Goal: Task Accomplishment & Management: Manage account settings

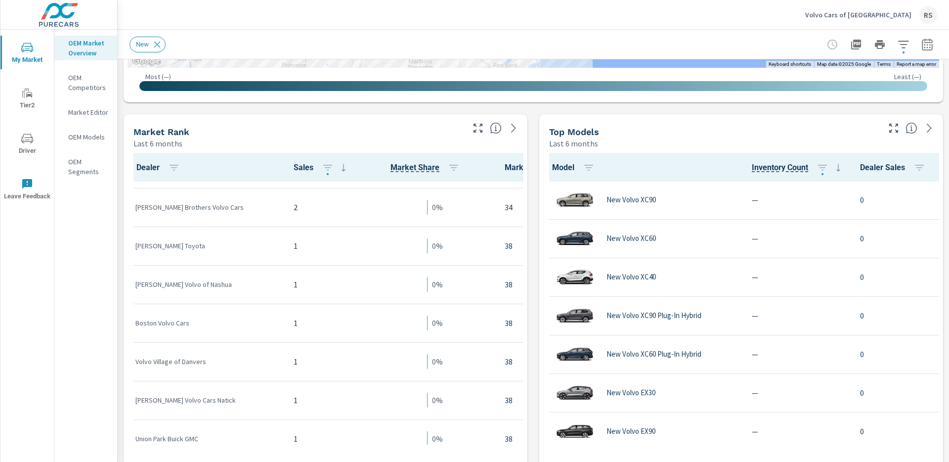
scroll to position [1550, 0]
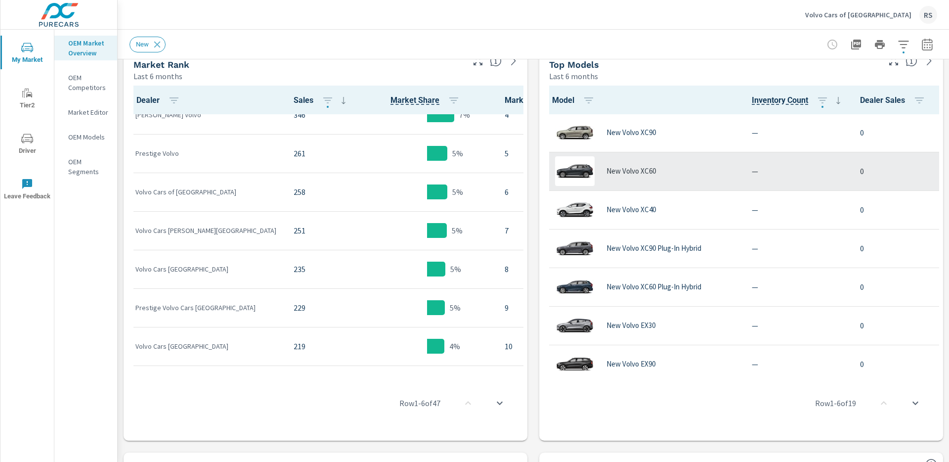
scroll to position [135, 0]
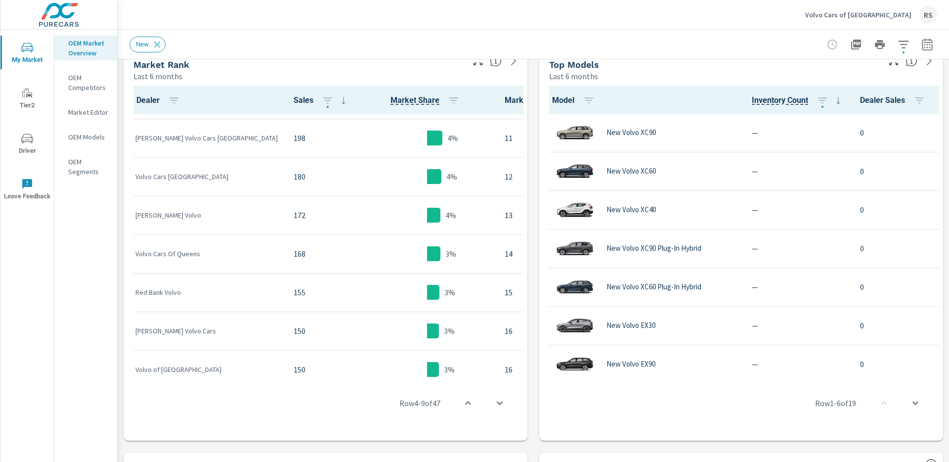
scroll to position [383, 0]
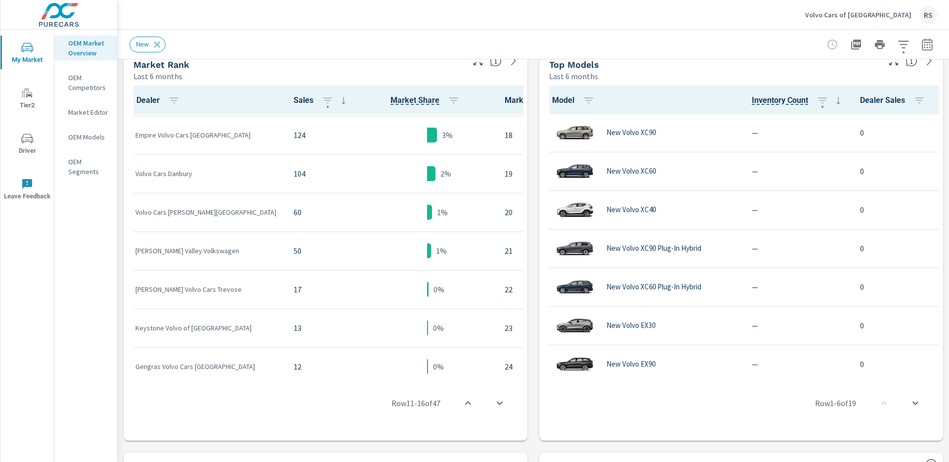
scroll to position [654, 0]
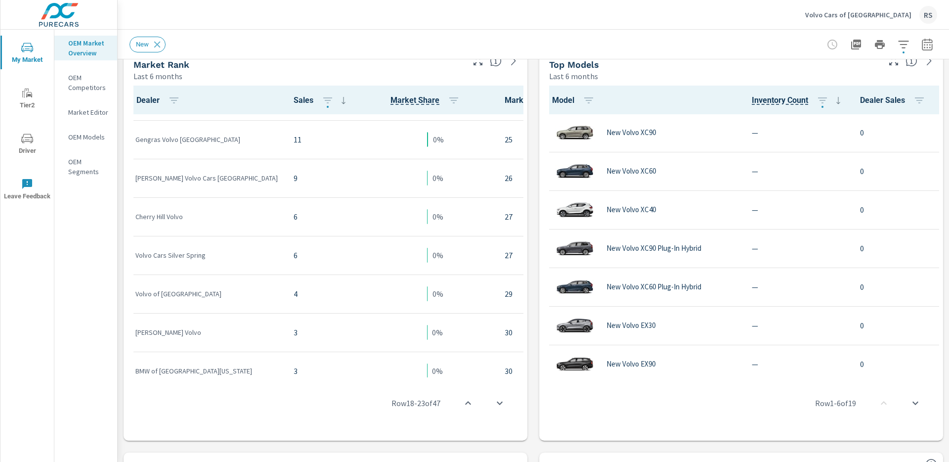
scroll to position [926, 0]
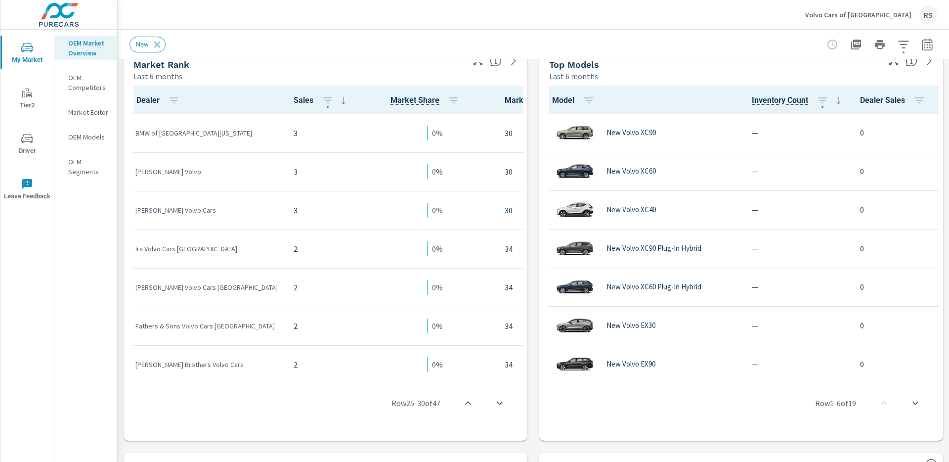
scroll to position [1172, 0]
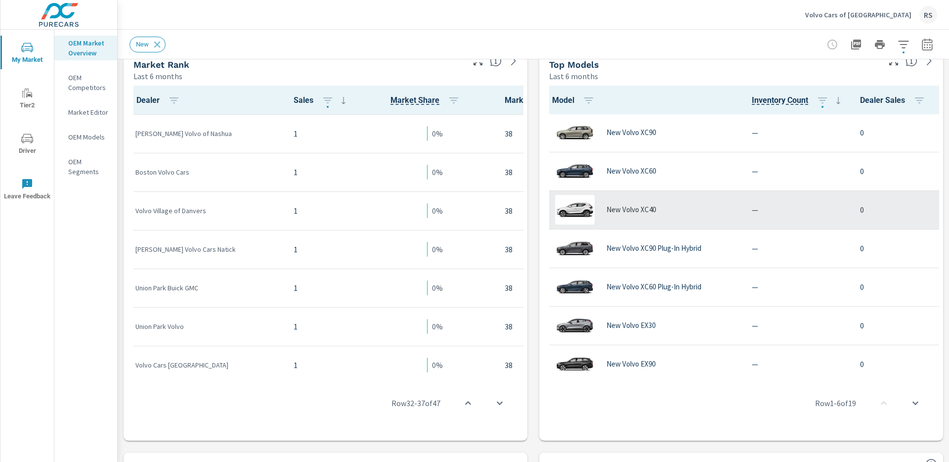
scroll to position [1472, 0]
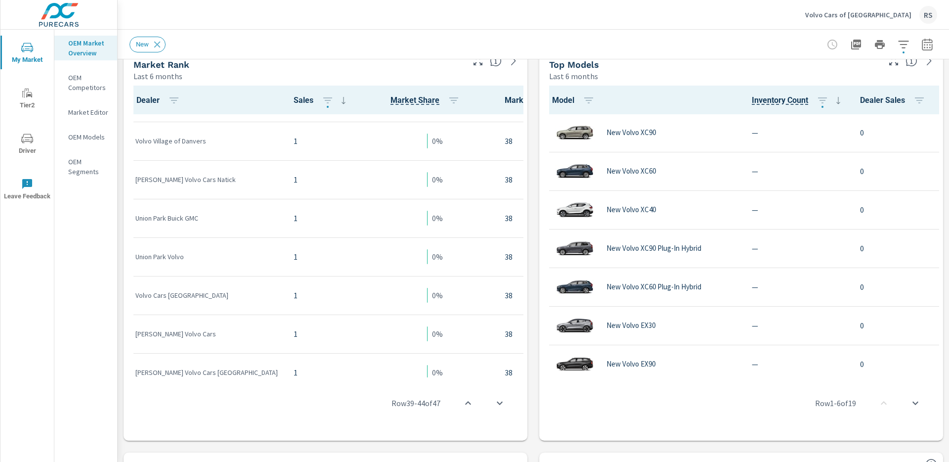
scroll to position [1550, 0]
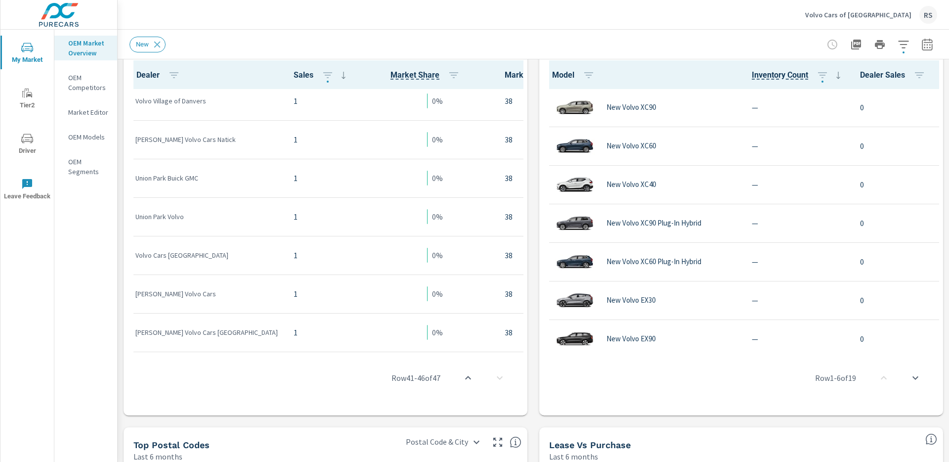
scroll to position [518, 0]
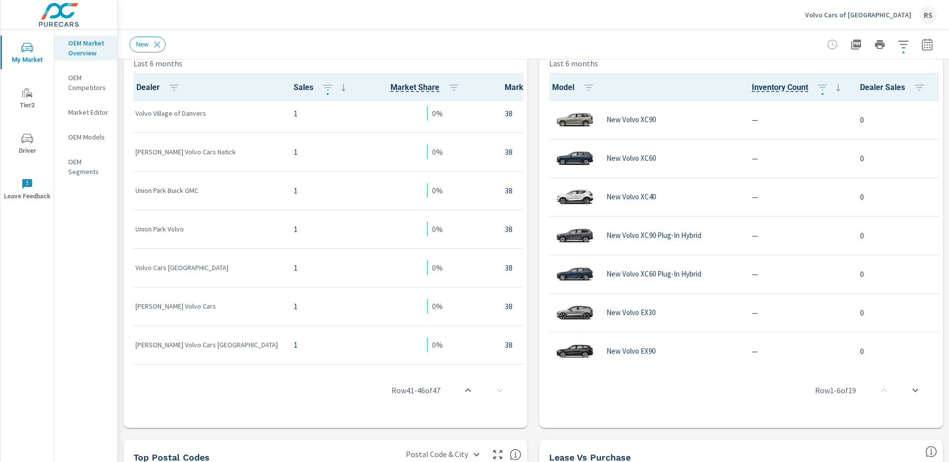
drag, startPoint x: 503, startPoint y: 391, endPoint x: 490, endPoint y: 390, distance: 12.9
click at [503, 391] on div "Row 41 - 46 of 47" at bounding box center [326, 390] width 396 height 59
click at [473, 392] on icon "scroll to top" at bounding box center [468, 390] width 12 height 12
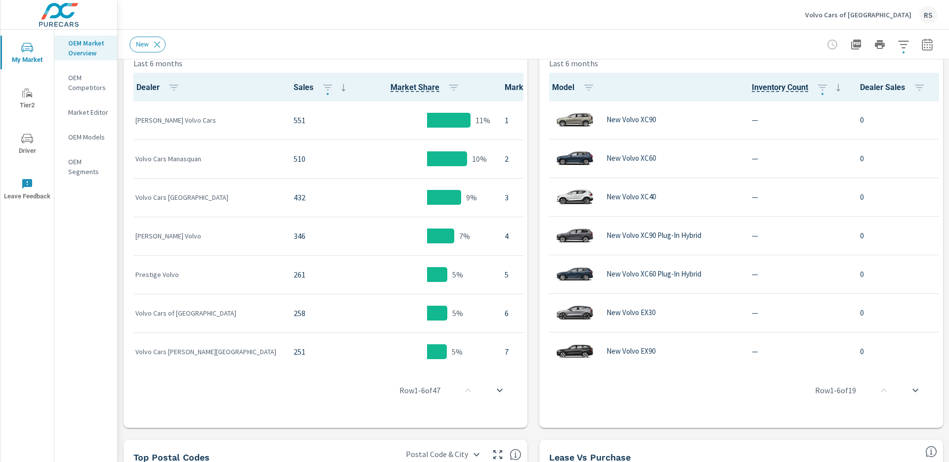
click at [501, 391] on icon "scroll to bottom" at bounding box center [500, 390] width 12 height 12
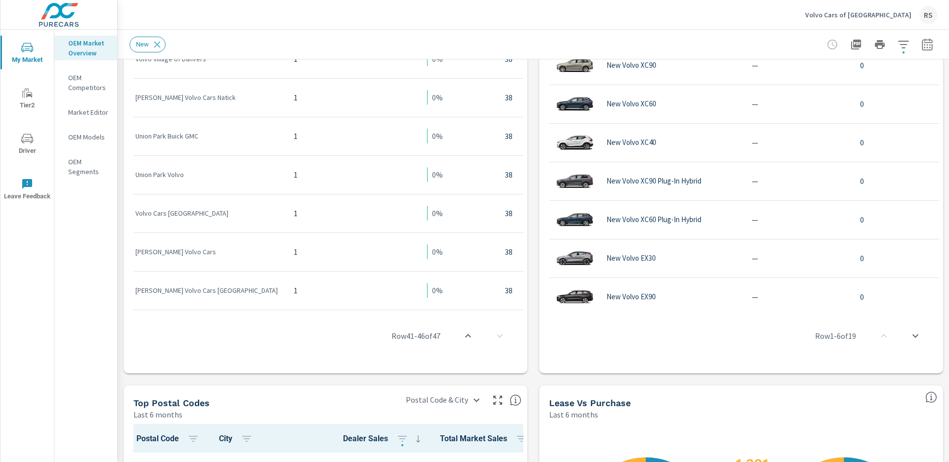
scroll to position [568, 0]
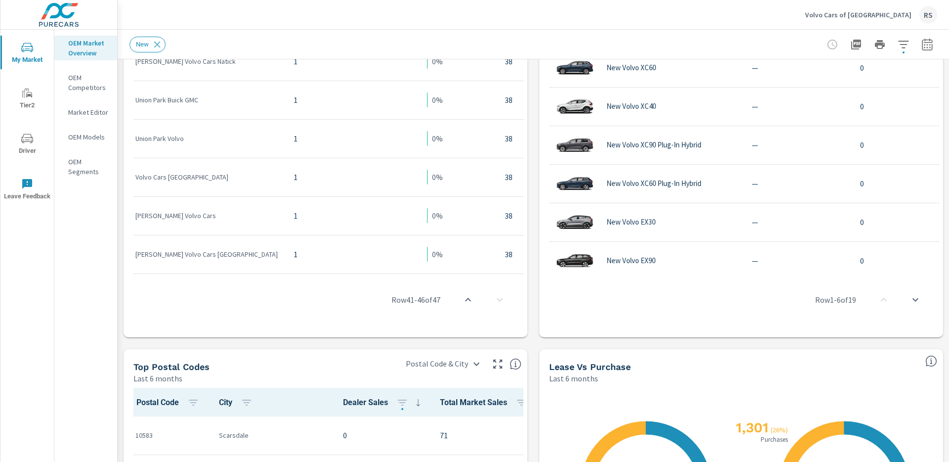
scroll to position [609, 0]
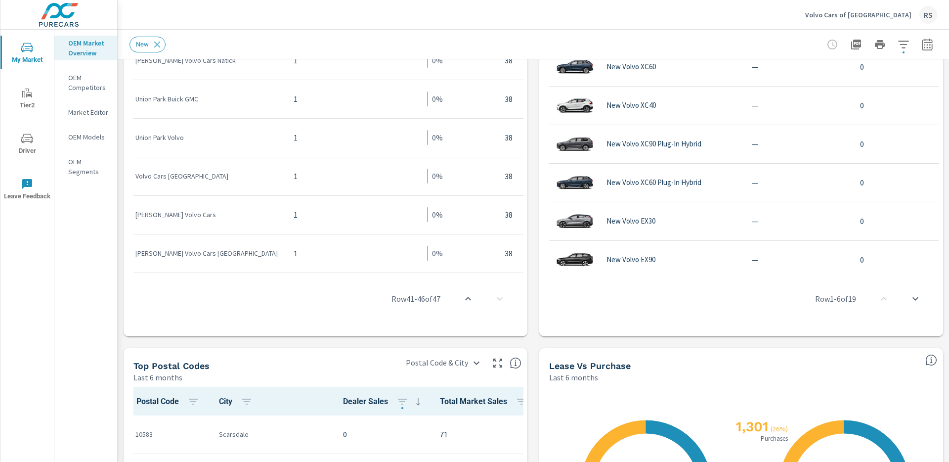
click at [498, 299] on div "Row 41 - 46 of 47" at bounding box center [326, 298] width 396 height 59
click at [505, 300] on div "Row 41 - 46 of 47" at bounding box center [326, 298] width 396 height 59
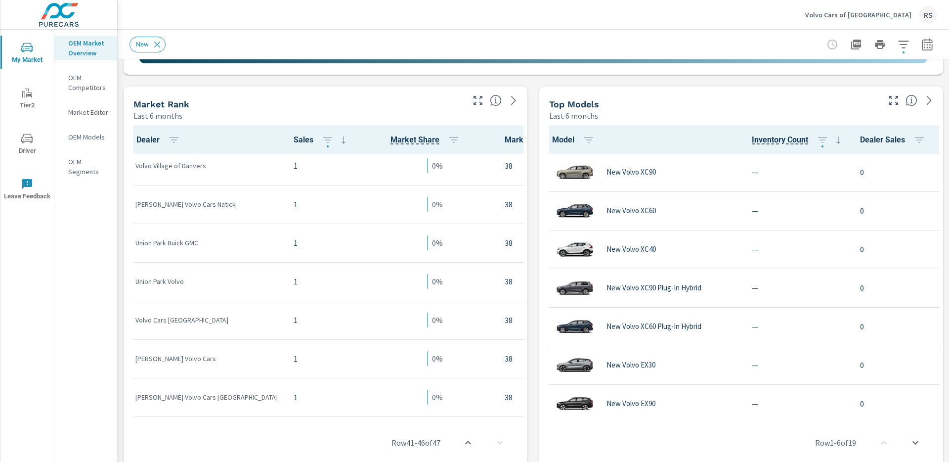
scroll to position [0, 0]
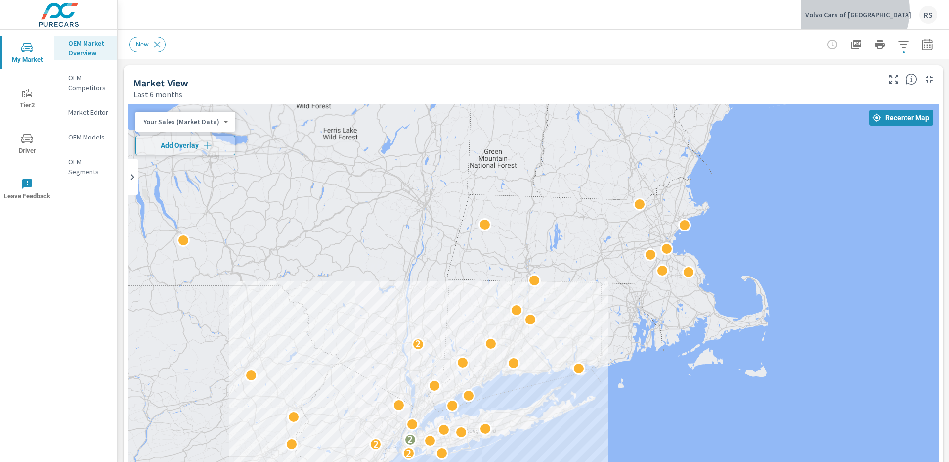
click at [878, 10] on p "Volvo Cars of Manhattan" at bounding box center [859, 14] width 106 height 9
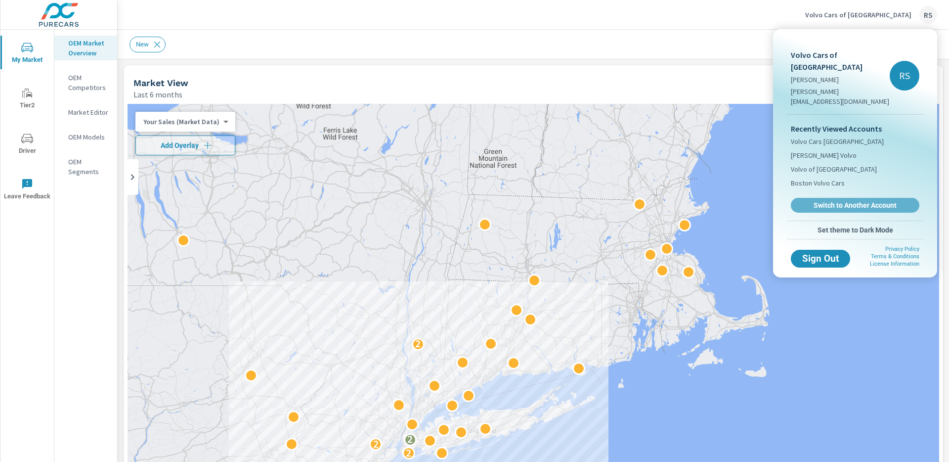
click at [879, 201] on span "Switch to Another Account" at bounding box center [856, 205] width 118 height 9
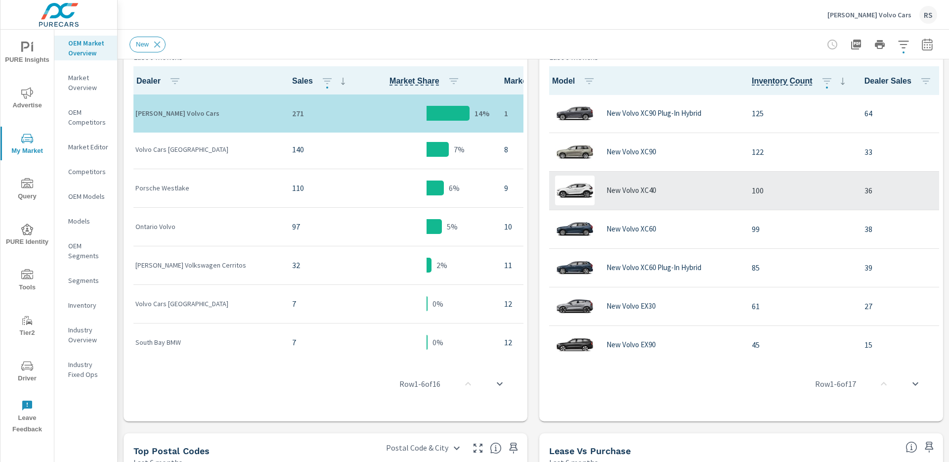
scroll to position [236, 0]
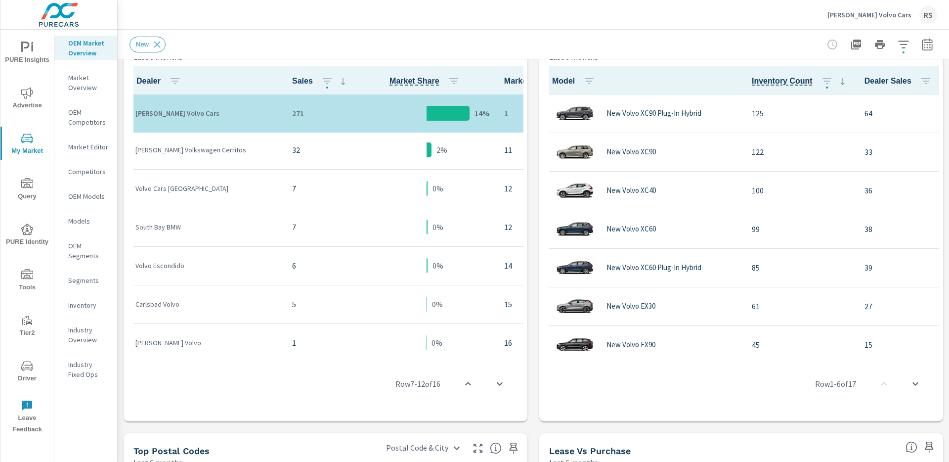
scroll to position [354, 0]
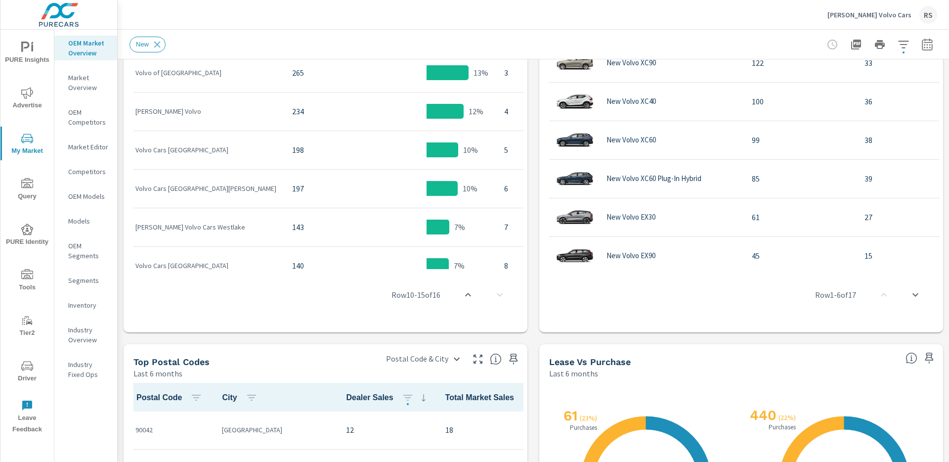
scroll to position [19, 0]
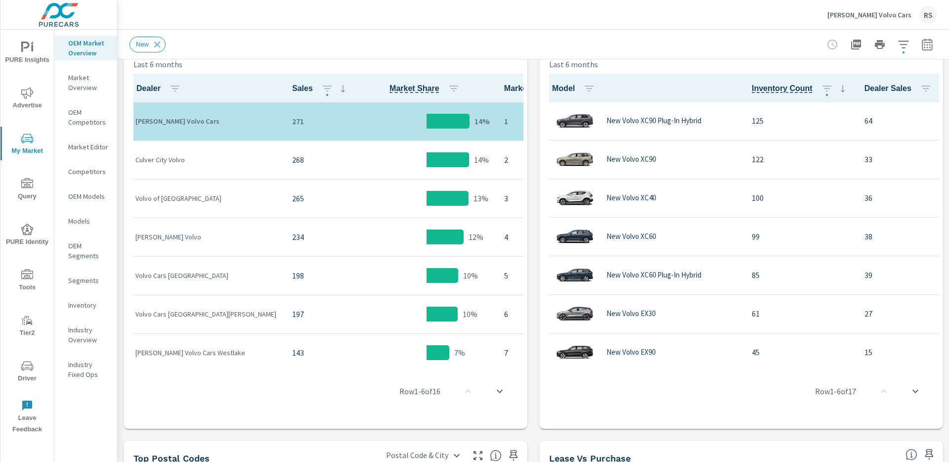
scroll to position [512, 0]
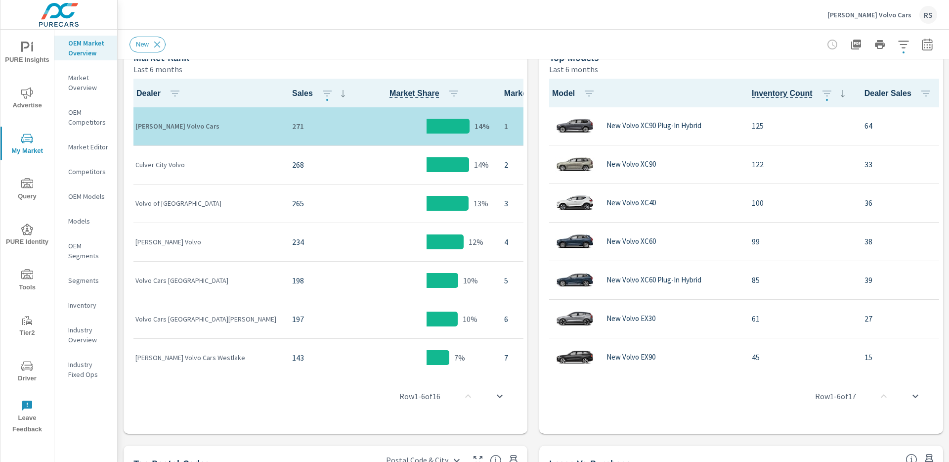
click at [891, 14] on p "Rusnak Volvo Cars" at bounding box center [870, 14] width 84 height 9
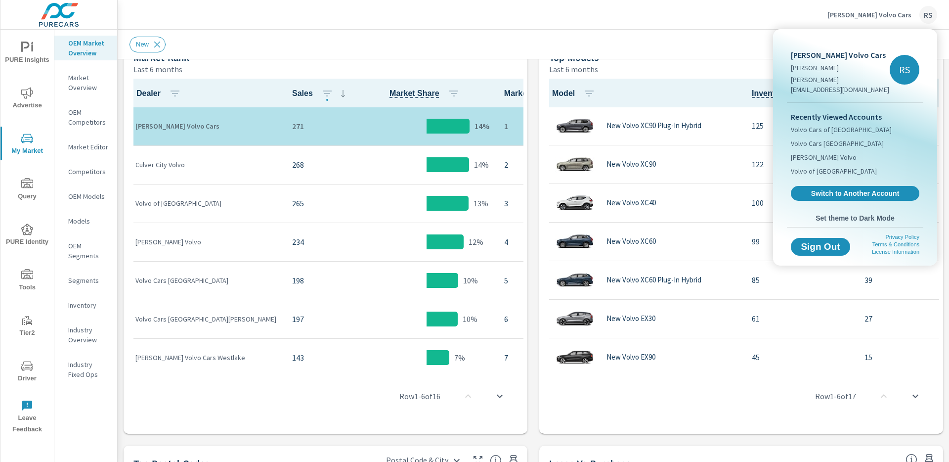
click at [863, 189] on span "Switch to Another Account" at bounding box center [856, 193] width 118 height 9
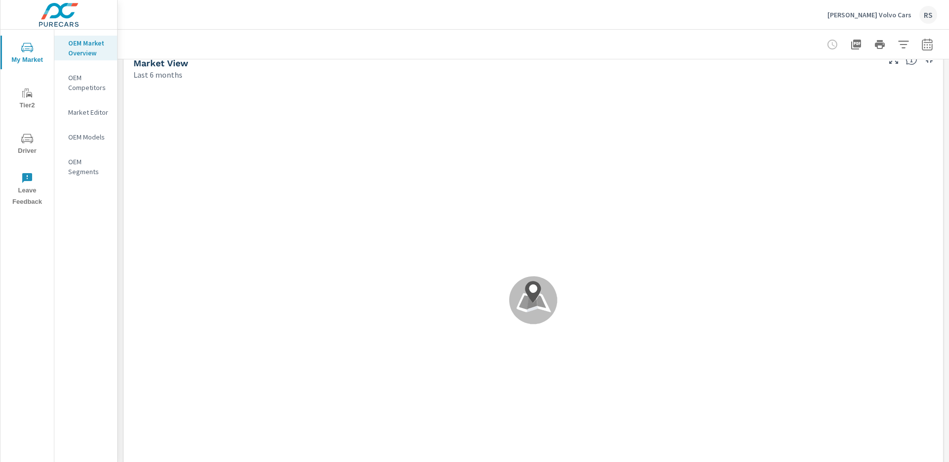
scroll to position [0, 0]
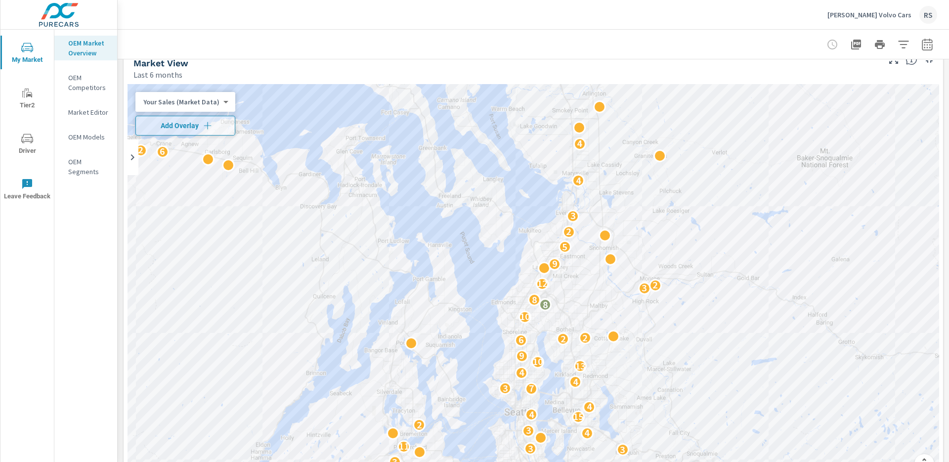
drag, startPoint x: 121, startPoint y: 141, endPoint x: 179, endPoint y: 250, distance: 123.0
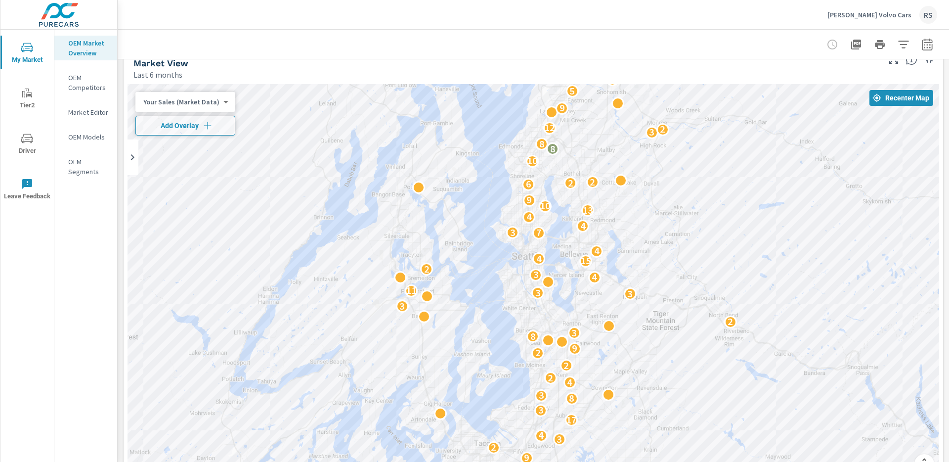
drag, startPoint x: 180, startPoint y: 221, endPoint x: 186, endPoint y: 75, distance: 146.5
click at [186, 75] on div "Market View Last 6 months ← Move left → Move right ↑ Move up ↓ Move down + Zoom…" at bounding box center [534, 282] width 820 height 475
click at [888, 14] on p "[PERSON_NAME] Volvo Cars" at bounding box center [870, 14] width 84 height 9
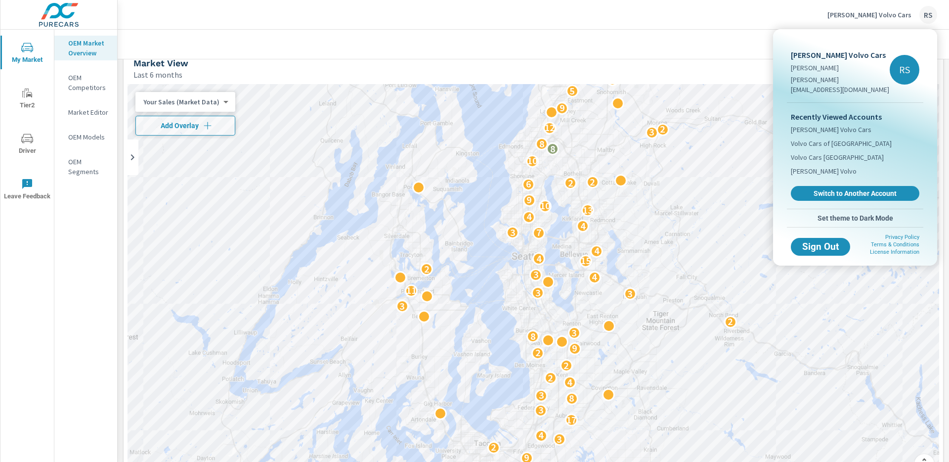
click at [860, 189] on span "Switch to Another Account" at bounding box center [856, 193] width 118 height 9
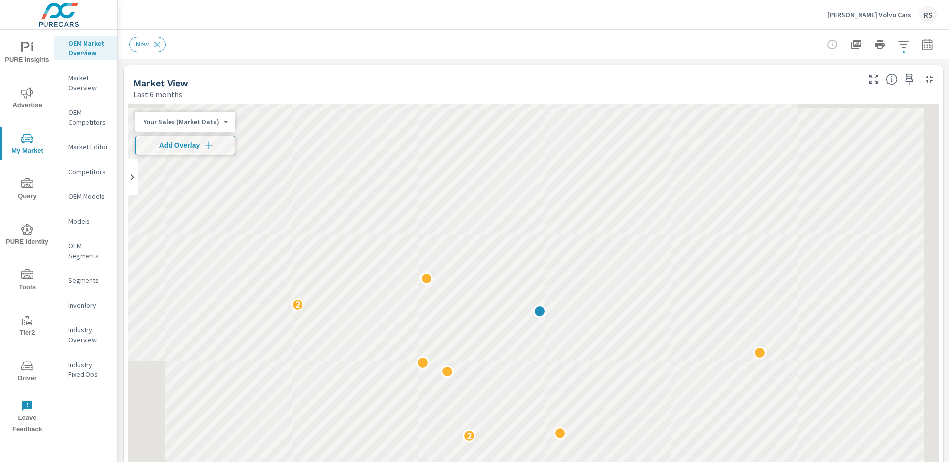
scroll to position [0, 0]
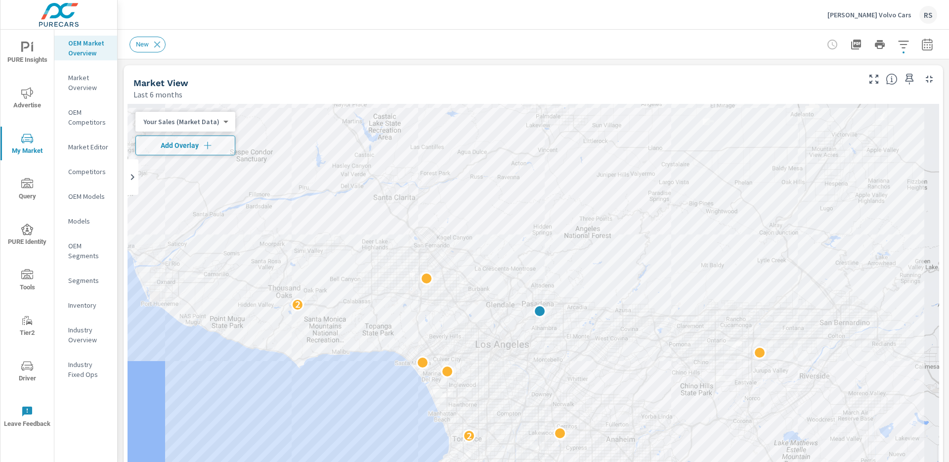
click at [677, 90] on div "Last 6 months" at bounding box center [496, 95] width 725 height 12
drag, startPoint x: 637, startPoint y: 74, endPoint x: 640, endPoint y: 85, distance: 11.4
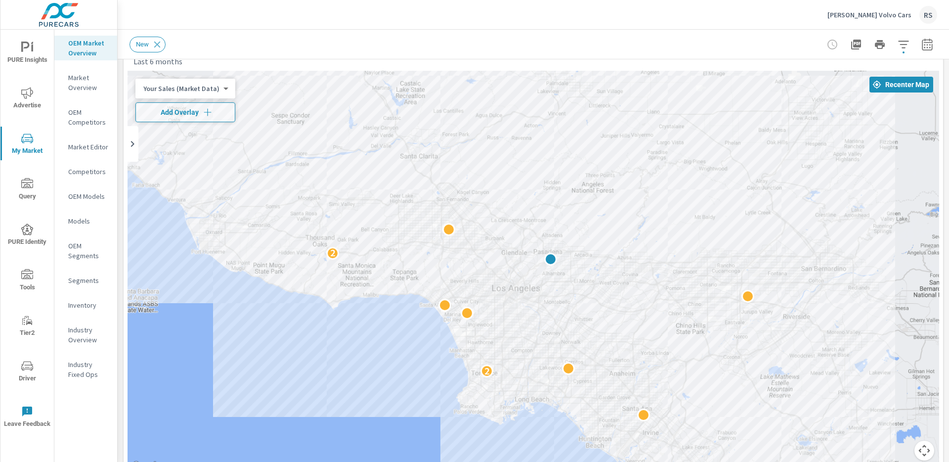
scroll to position [34, 0]
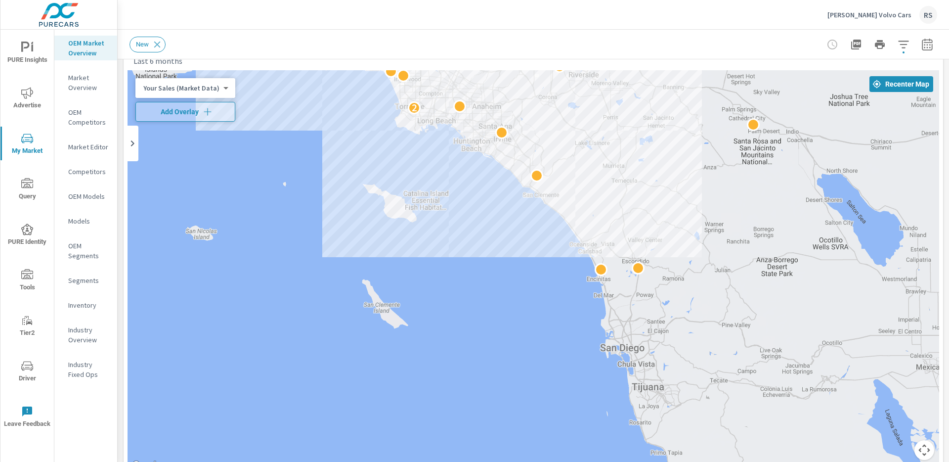
drag, startPoint x: 813, startPoint y: 337, endPoint x: 668, endPoint y: 196, distance: 202.8
click at [668, 196] on div "2 2" at bounding box center [866, 400] width 949 height 534
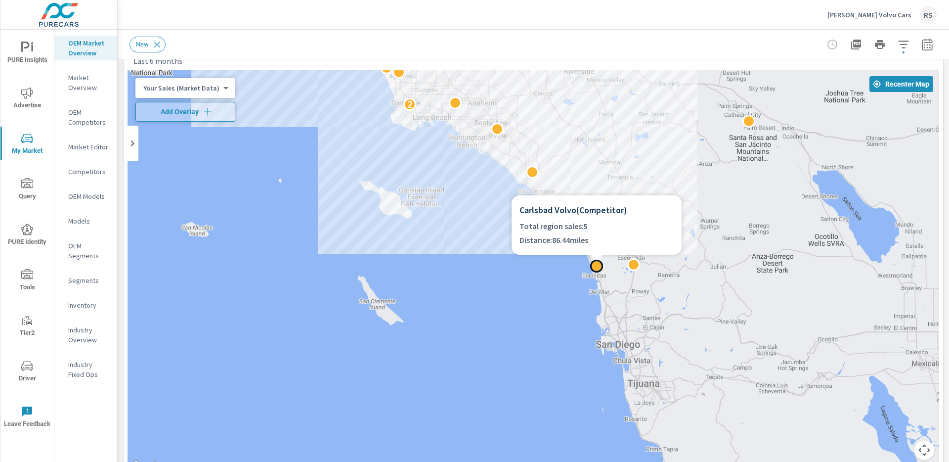
click at [597, 267] on div at bounding box center [596, 266] width 13 height 13
click at [634, 263] on div at bounding box center [597, 261] width 170 height 12
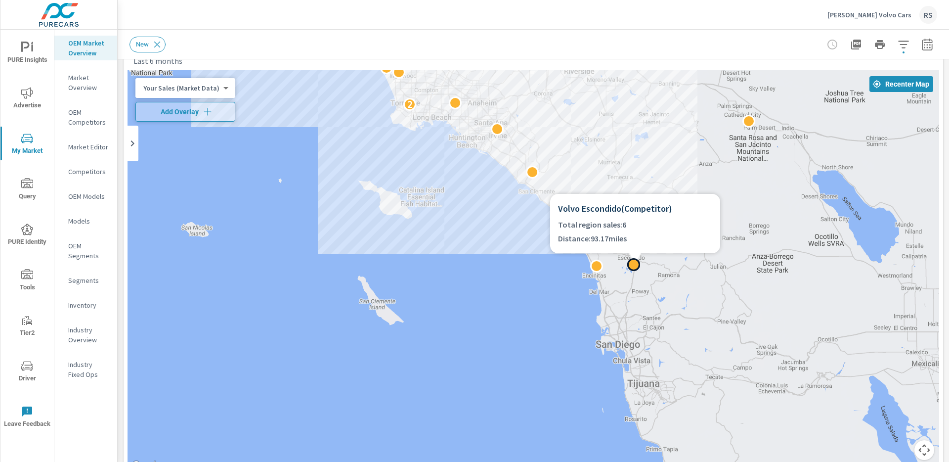
click at [635, 265] on div at bounding box center [634, 264] width 13 height 13
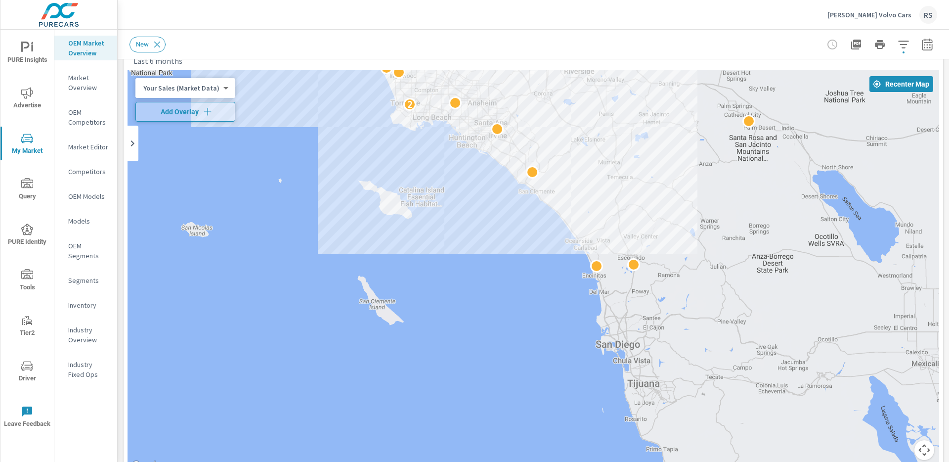
click at [880, 16] on p "Rusnak Volvo Cars" at bounding box center [870, 14] width 84 height 9
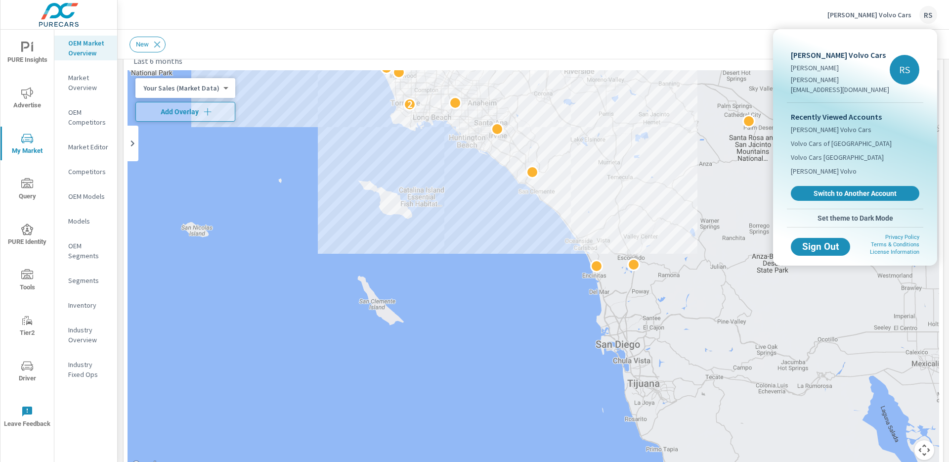
click at [679, 126] on div at bounding box center [474, 231] width 949 height 462
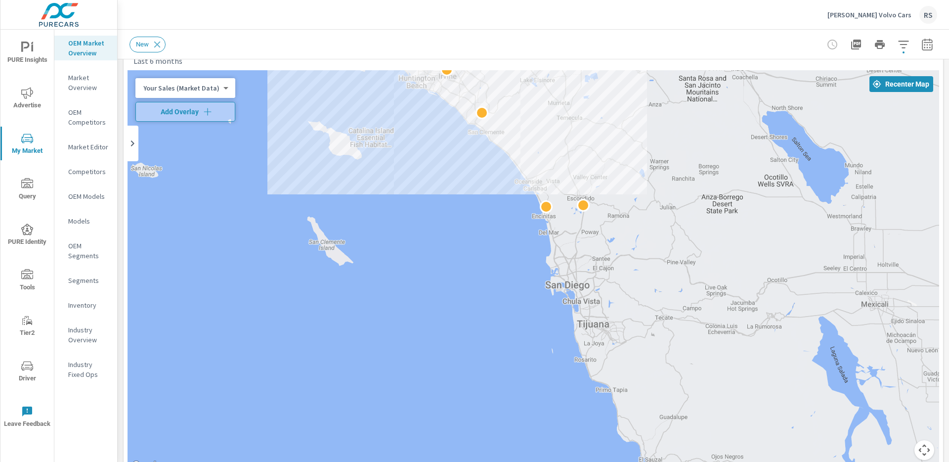
drag, startPoint x: 724, startPoint y: 329, endPoint x: 588, endPoint y: 215, distance: 177.6
click at [580, 205] on div "← Move left → Move right ↑ Move up ↓ Move down + Zoom in - Zoom out Home Jump l…" at bounding box center [534, 286] width 812 height 432
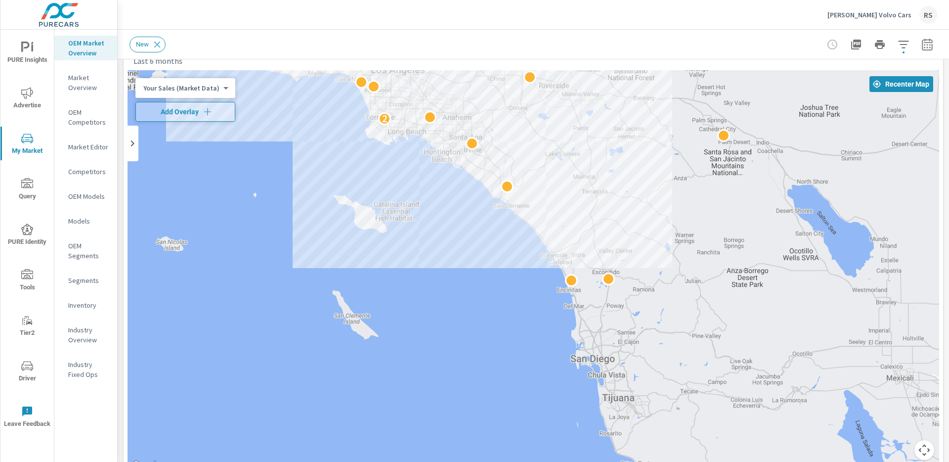
drag, startPoint x: 617, startPoint y: 225, endPoint x: 655, endPoint y: 300, distance: 83.6
click at [644, 300] on div "2 2" at bounding box center [534, 271] width 812 height 402
click at [880, 15] on p "Rusnak Volvo Cars" at bounding box center [870, 14] width 84 height 9
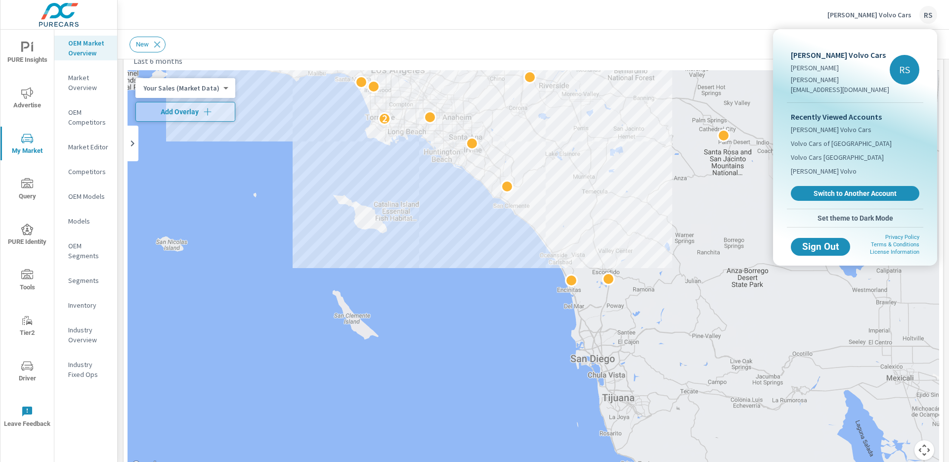
click at [864, 189] on span "Switch to Another Account" at bounding box center [856, 193] width 118 height 9
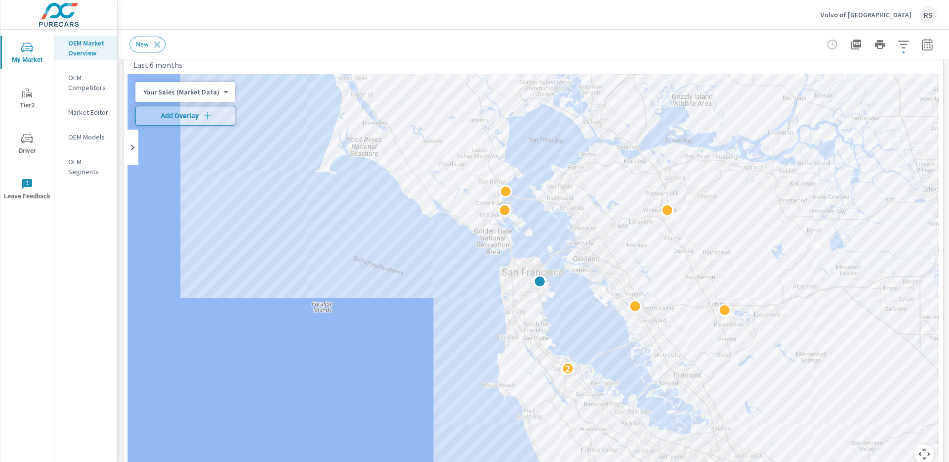
scroll to position [55, 0]
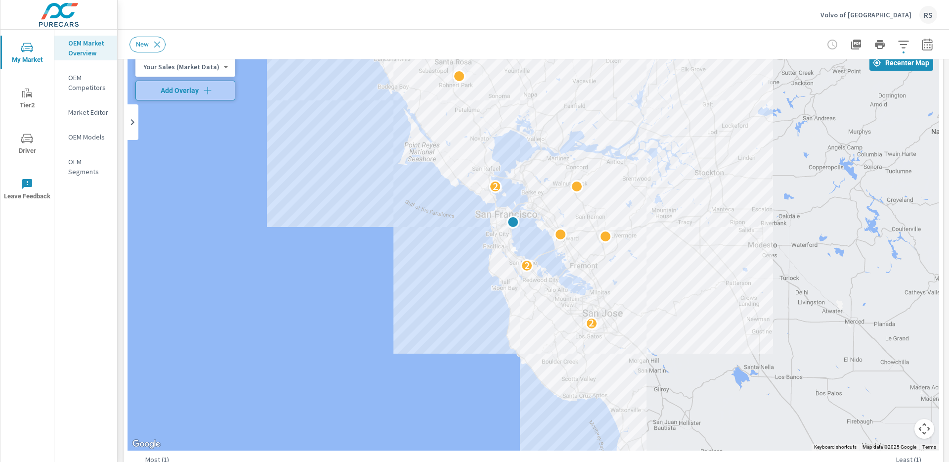
drag, startPoint x: 802, startPoint y: 318, endPoint x: 638, endPoint y: 223, distance: 189.5
click at [631, 217] on div "2 2 2 2" at bounding box center [837, 415] width 949 height 534
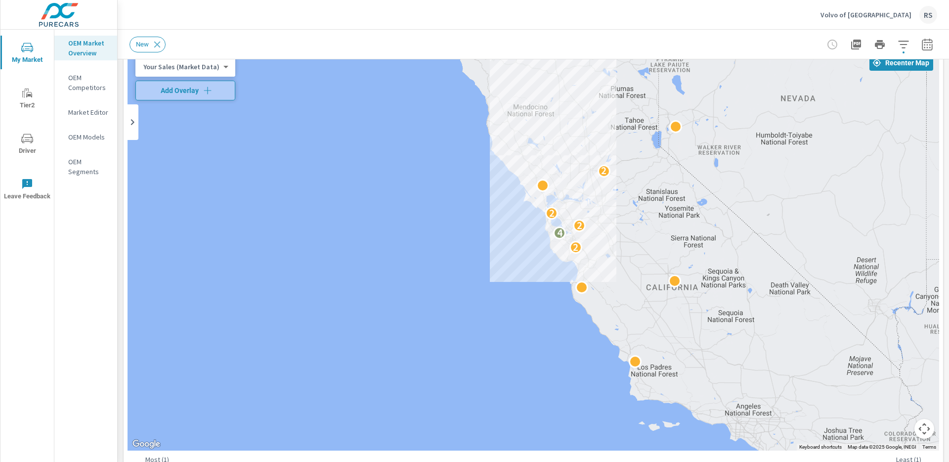
drag, startPoint x: 740, startPoint y: 310, endPoint x: 640, endPoint y: 256, distance: 113.9
click at [639, 255] on div "2 4 2 2 2" at bounding box center [907, 462] width 949 height 534
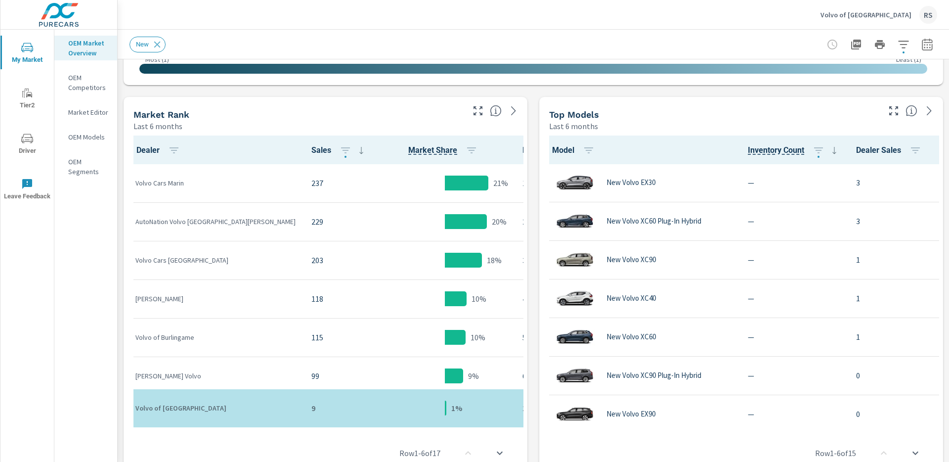
scroll to position [0, 0]
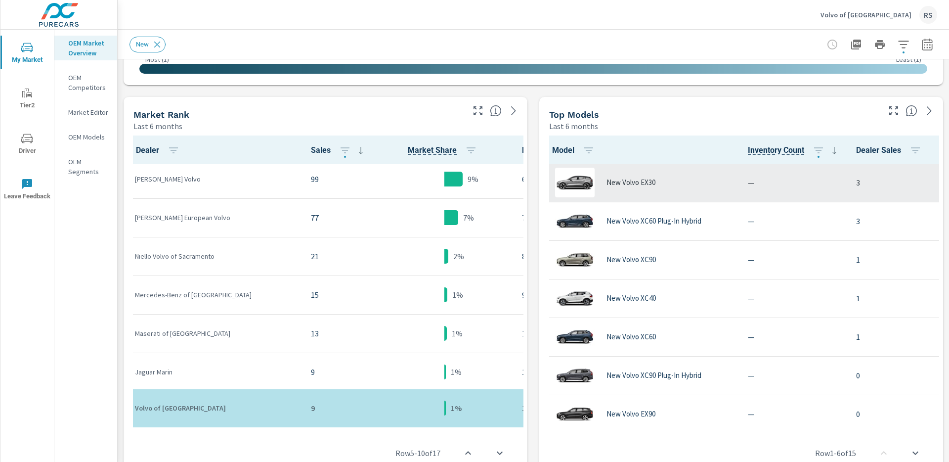
scroll to position [202, 0]
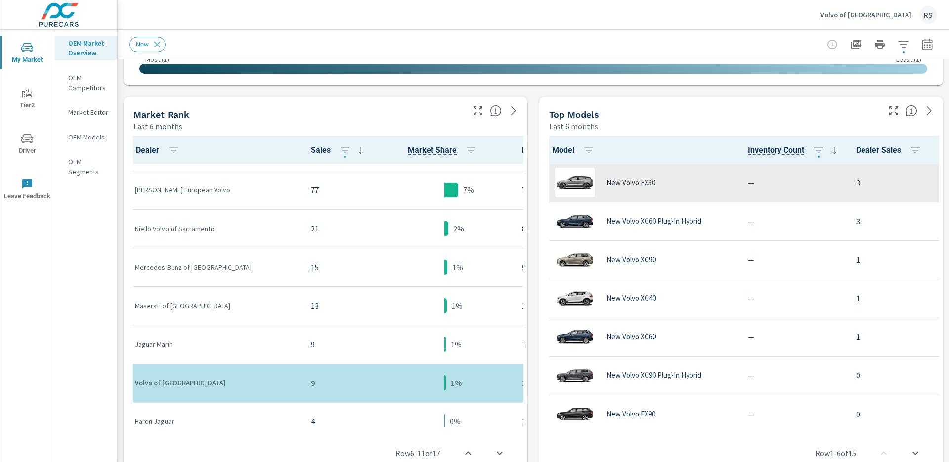
scroll to position [230, 0]
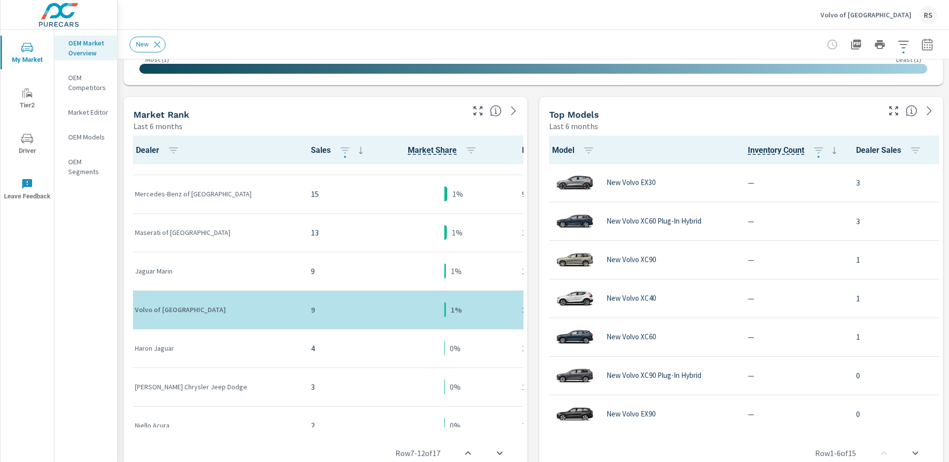
scroll to position [305, 0]
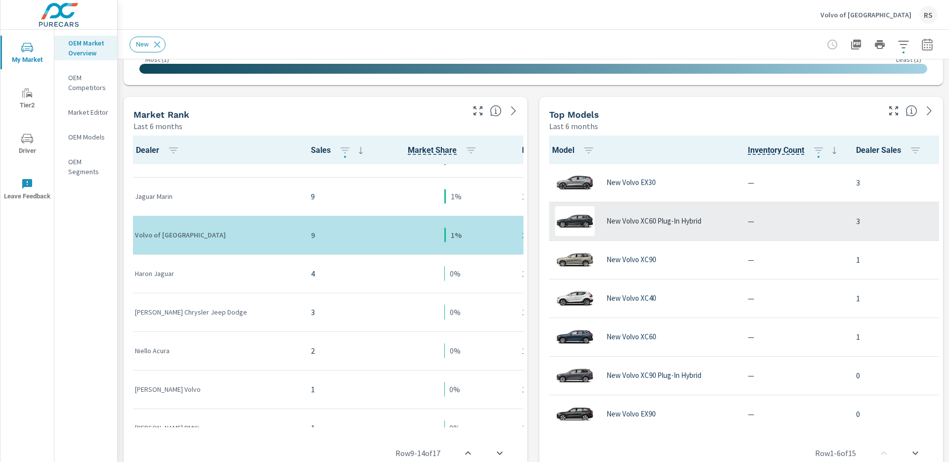
scroll to position [393, 0]
